Goal: Information Seeking & Learning: Learn about a topic

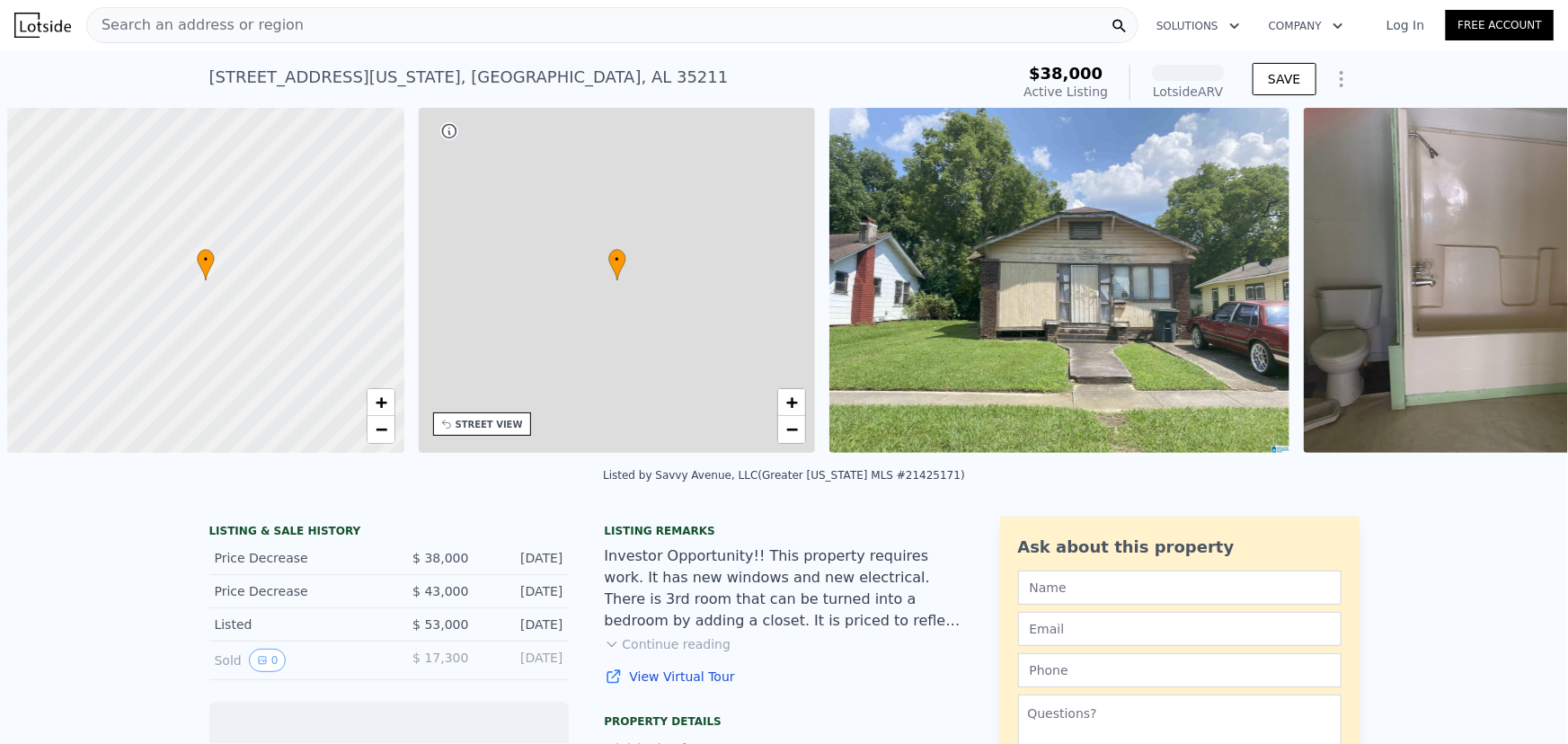
scroll to position [0, 8]
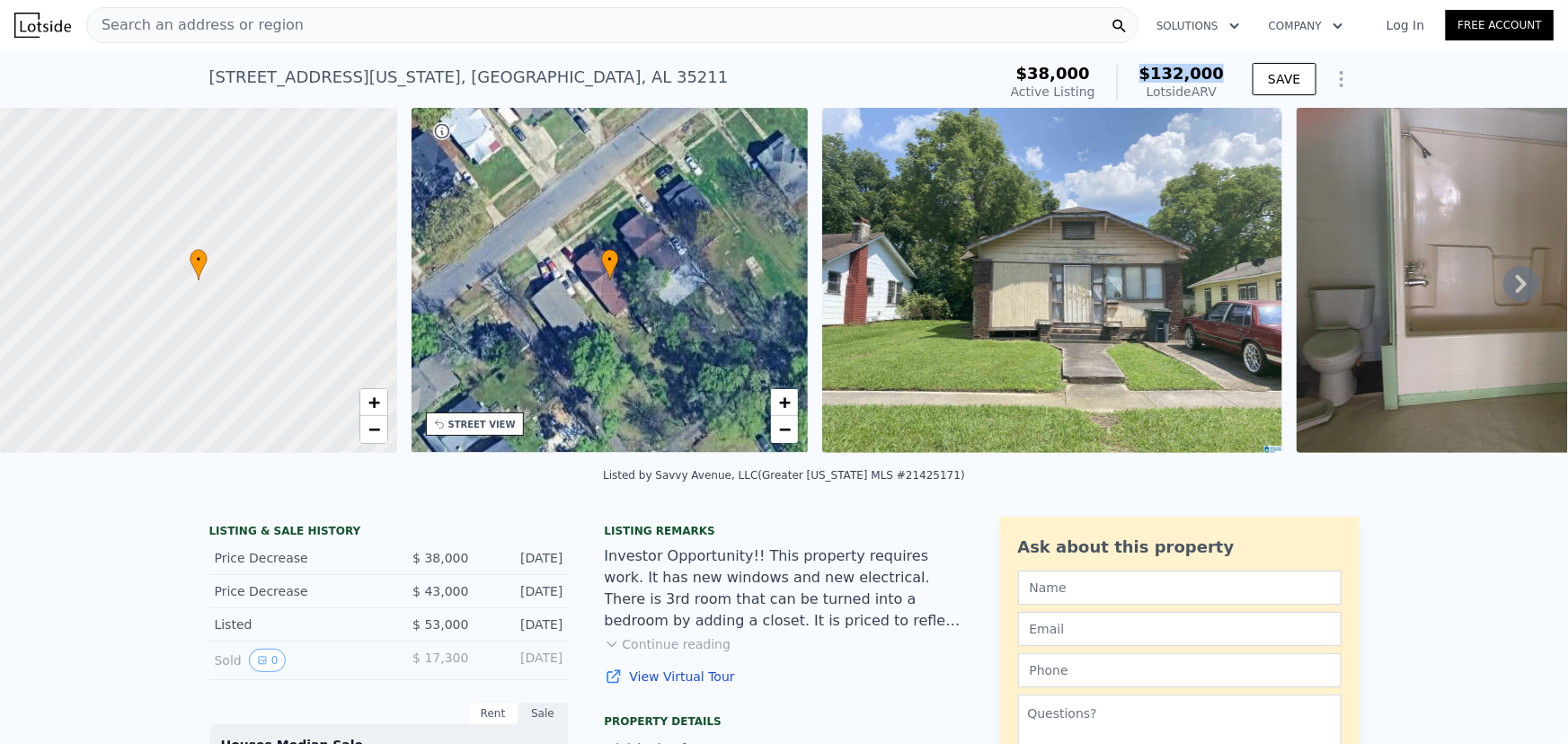
drag, startPoint x: 1151, startPoint y: 71, endPoint x: 1227, endPoint y: 72, distance: 76.0
click at [1227, 72] on div "$38,000 Active Listing $132,000 Lotside ARV" at bounding box center [1117, 82] width 228 height 50
drag, startPoint x: 65, startPoint y: 584, endPoint x: 147, endPoint y: 585, distance: 82.0
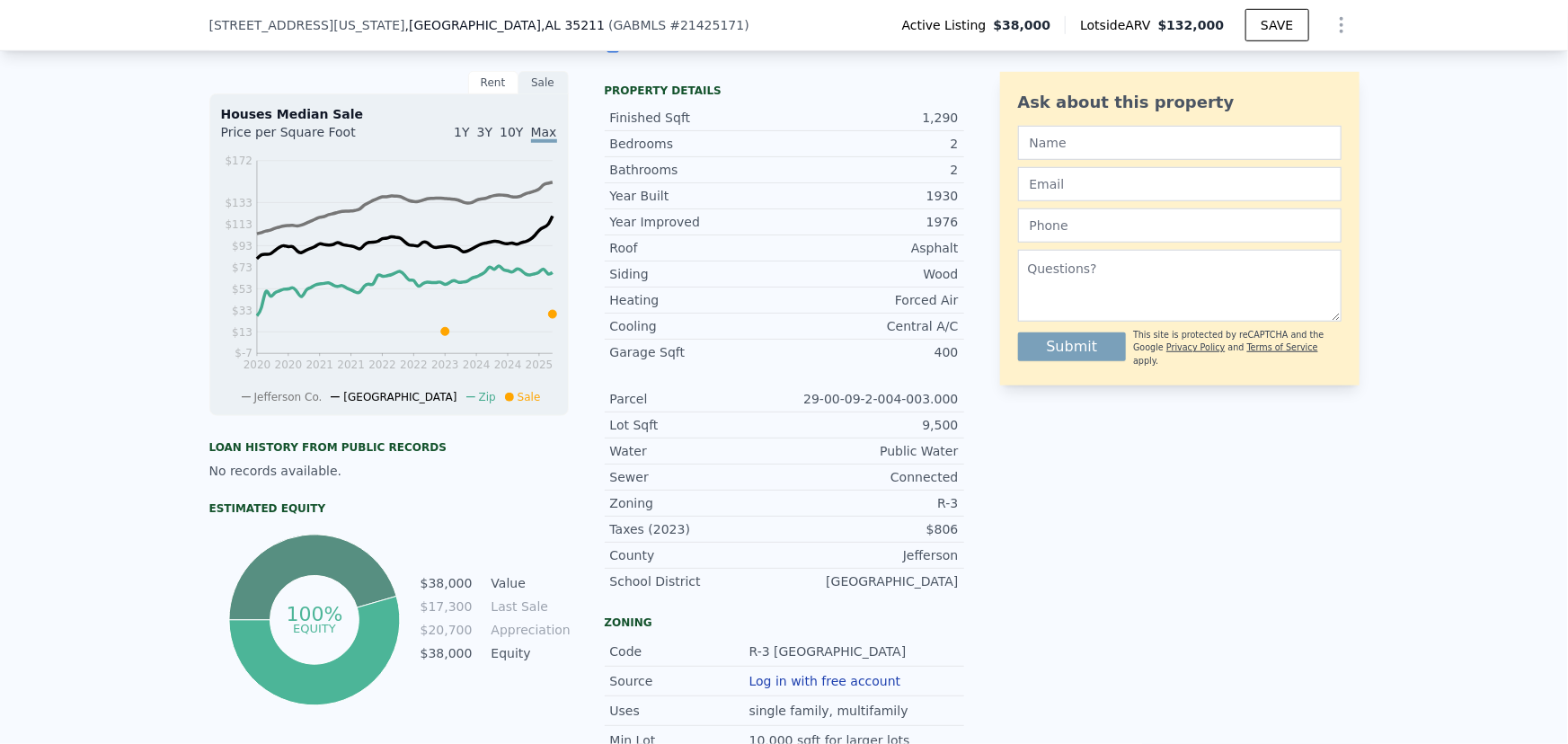
scroll to position [238, 0]
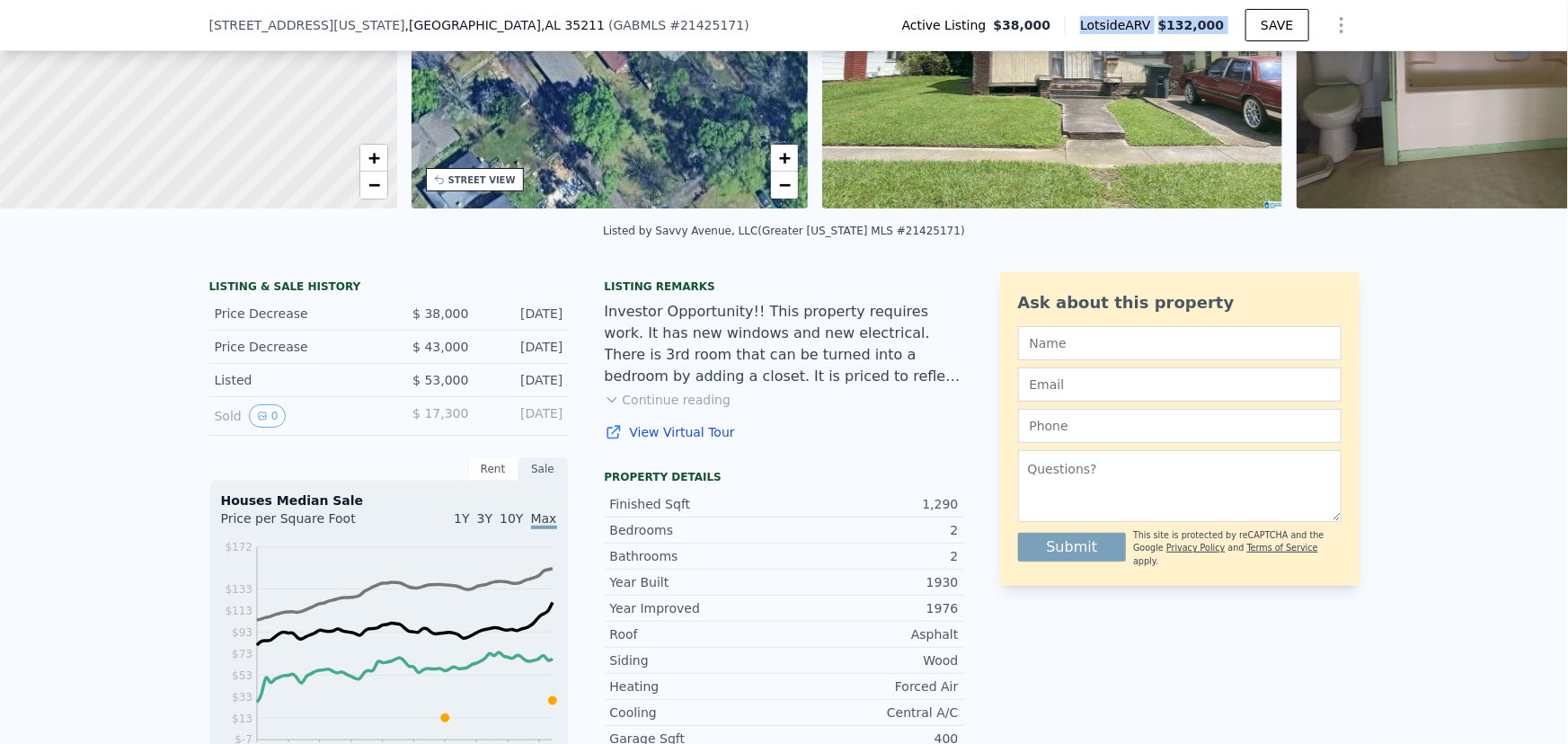
drag, startPoint x: 1099, startPoint y: 22, endPoint x: 1254, endPoint y: 42, distance: 156.3
click at [1254, 42] on div "Active Listing $38,000 Lotside ARV $132,000 SAVE" at bounding box center [1123, 25] width 471 height 36
click at [1186, 12] on div "Active Listing $38,000 Lotside ARV $132,000 SAVE" at bounding box center [1123, 25] width 471 height 36
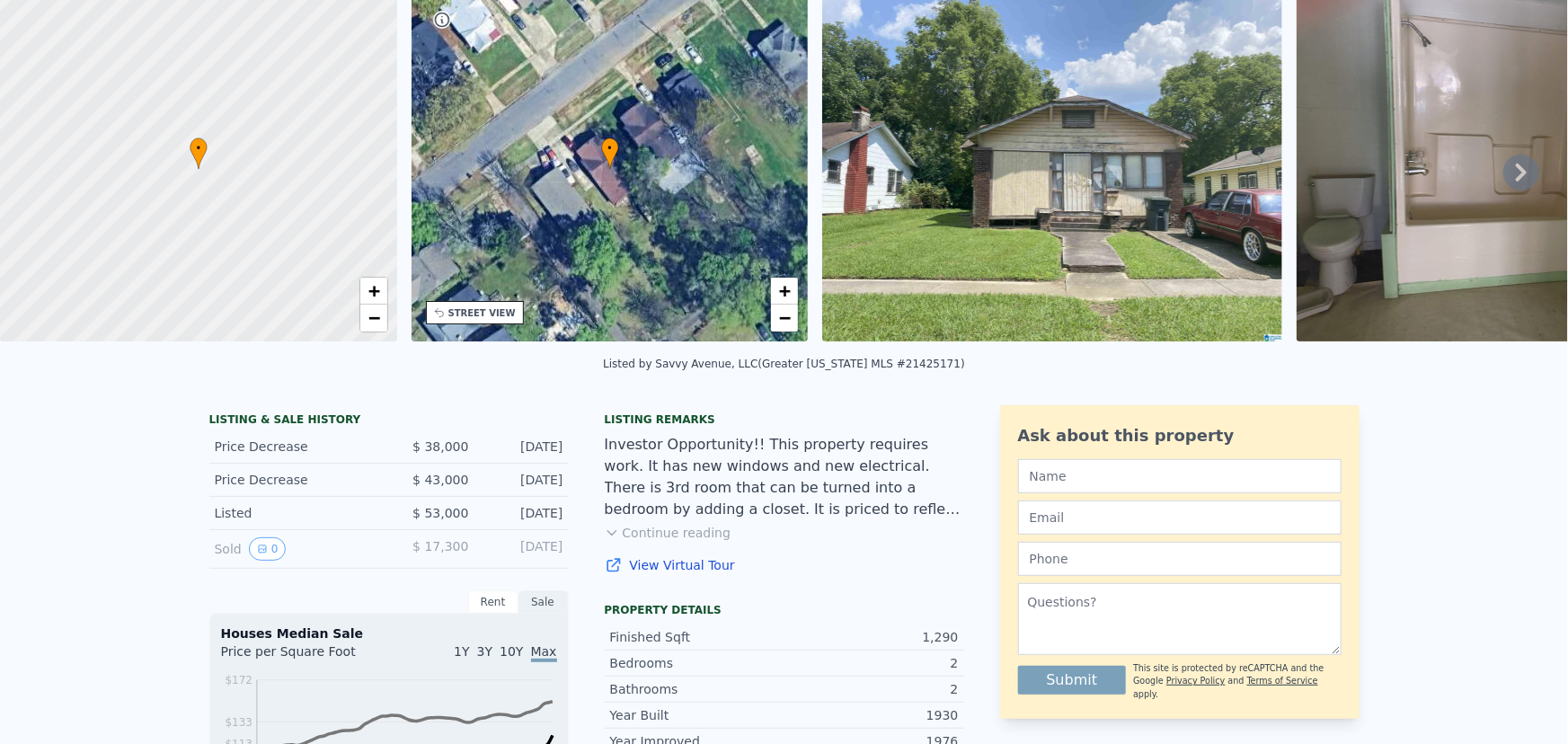
scroll to position [7, 0]
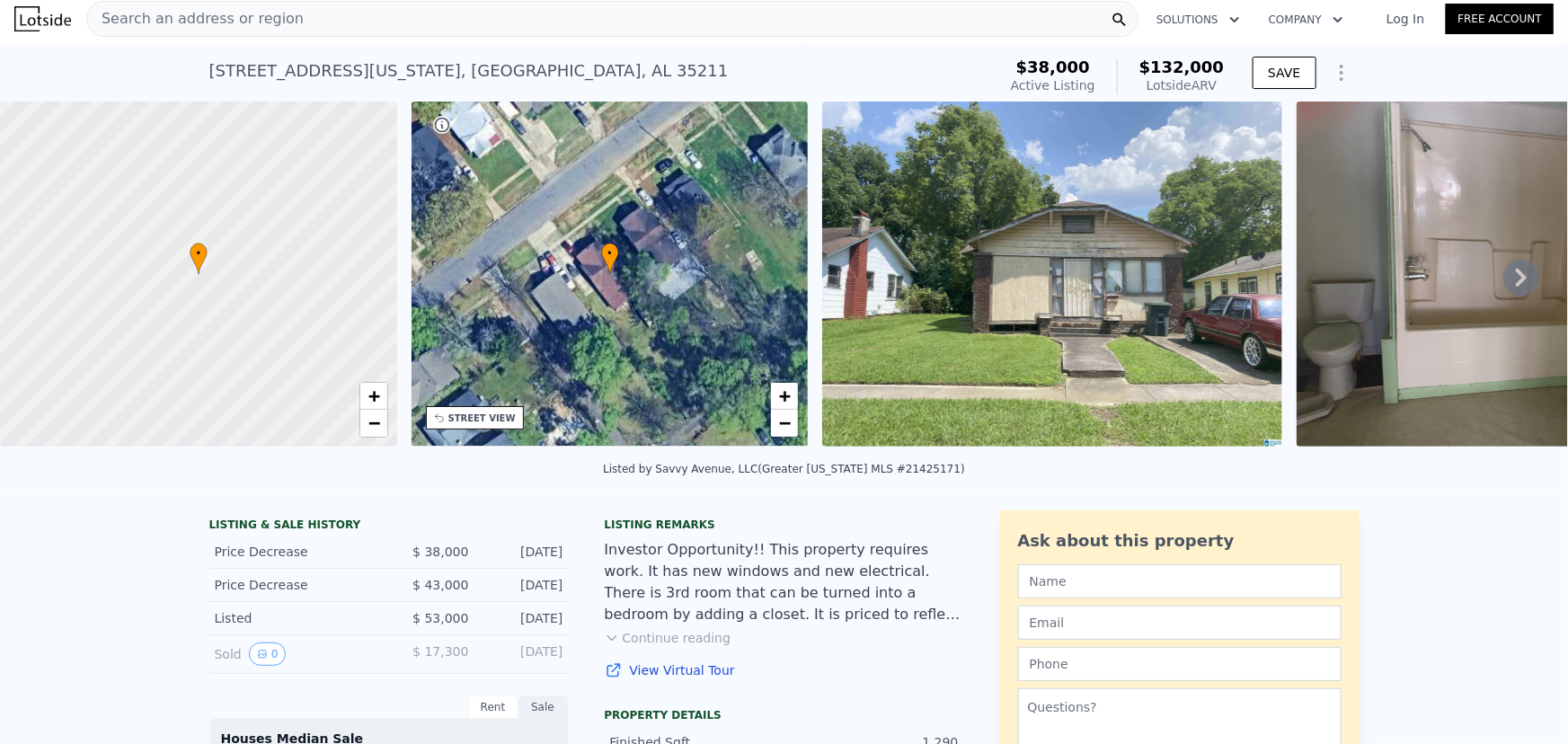
click at [218, 24] on span "Search an address or region" at bounding box center [196, 19] width 216 height 22
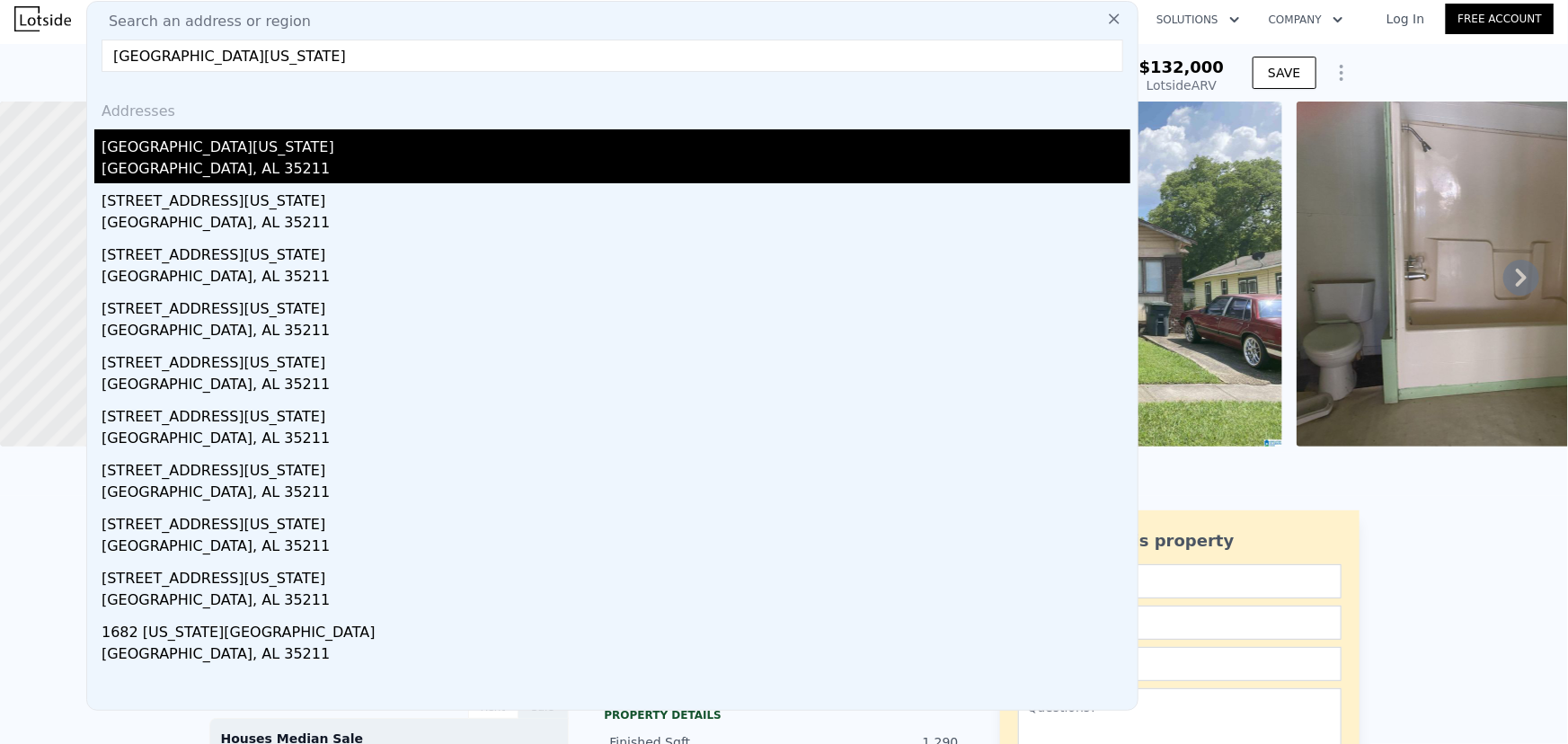
type input "[GEOGRAPHIC_DATA][US_STATE]"
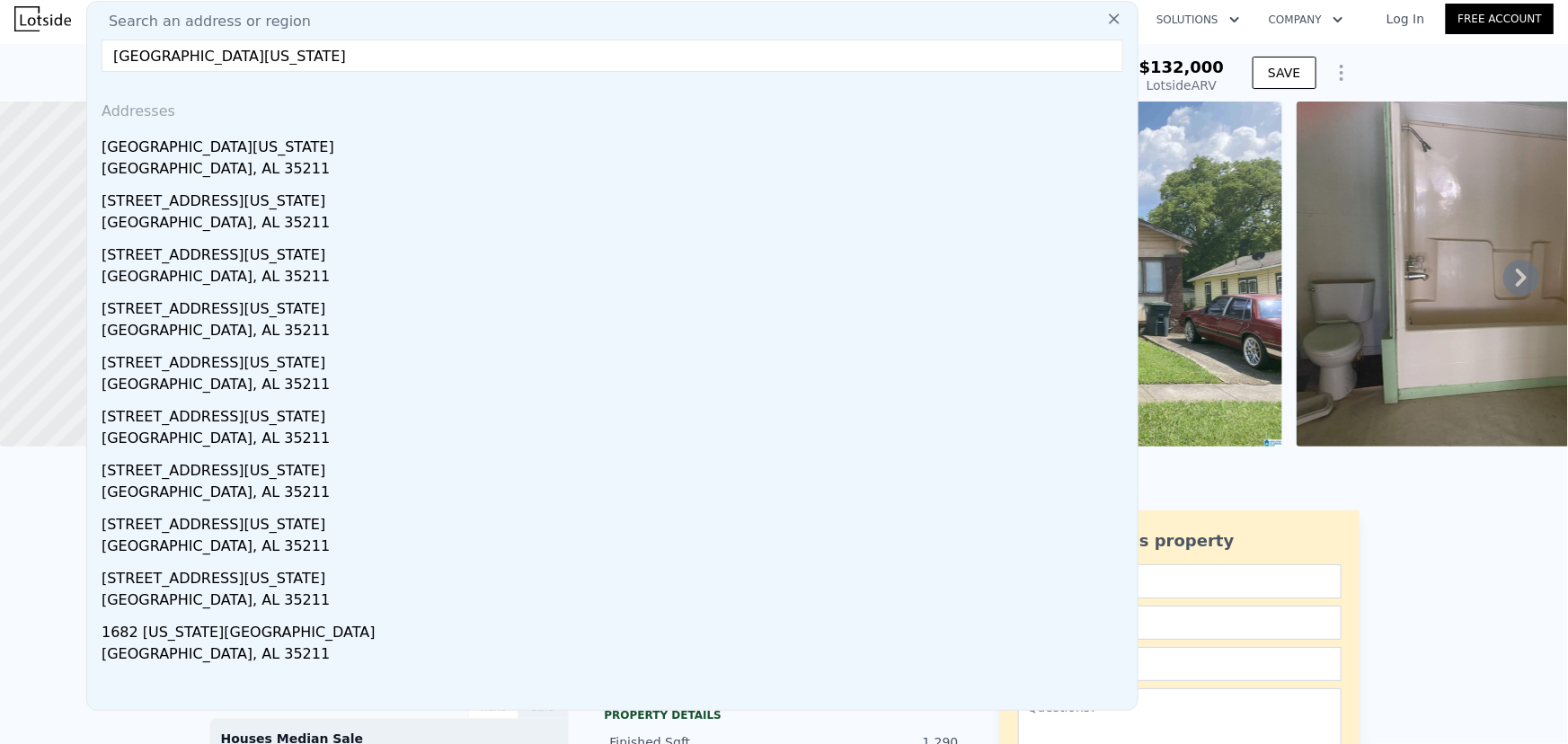
click at [245, 150] on div "[GEOGRAPHIC_DATA][US_STATE]" at bounding box center [616, 144] width 1029 height 29
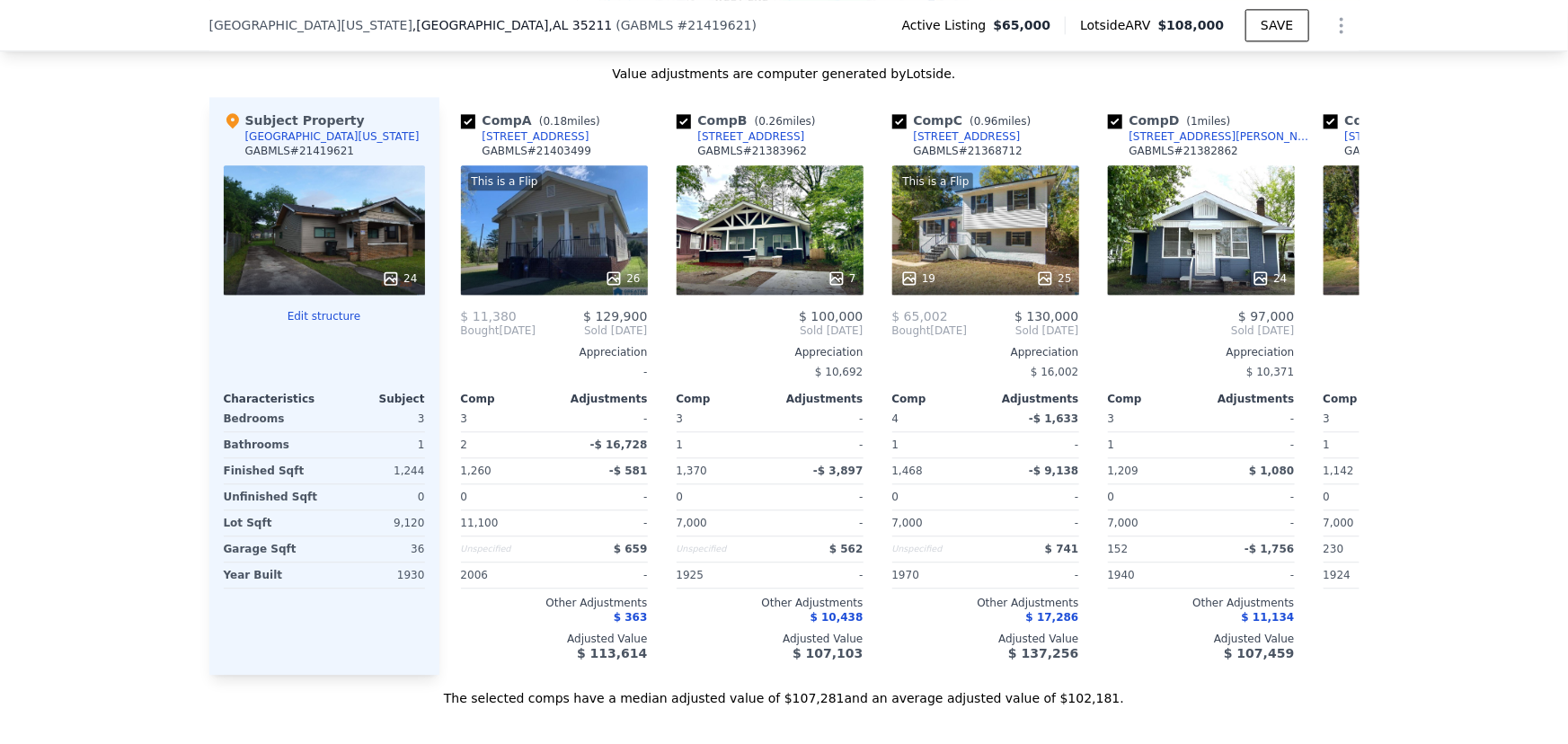
scroll to position [2123, 0]
